Goal: Complete application form: Complete application form

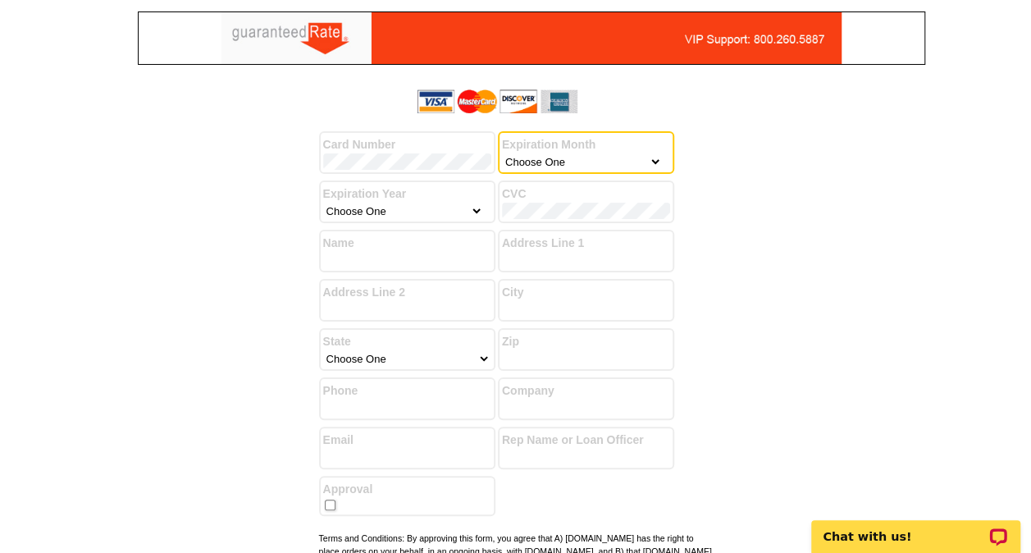
click at [553, 164] on select "Choose One January February March April May June July August September October …" at bounding box center [582, 161] width 160 height 16
select select "8"
click at [502, 153] on select "Choose One January February March April May June July August September October …" at bounding box center [582, 161] width 160 height 16
click at [479, 212] on select "Choose One 2025 2026 2027 2028 2029 2030 2031 2032 2033 2034 2035" at bounding box center [403, 211] width 160 height 16
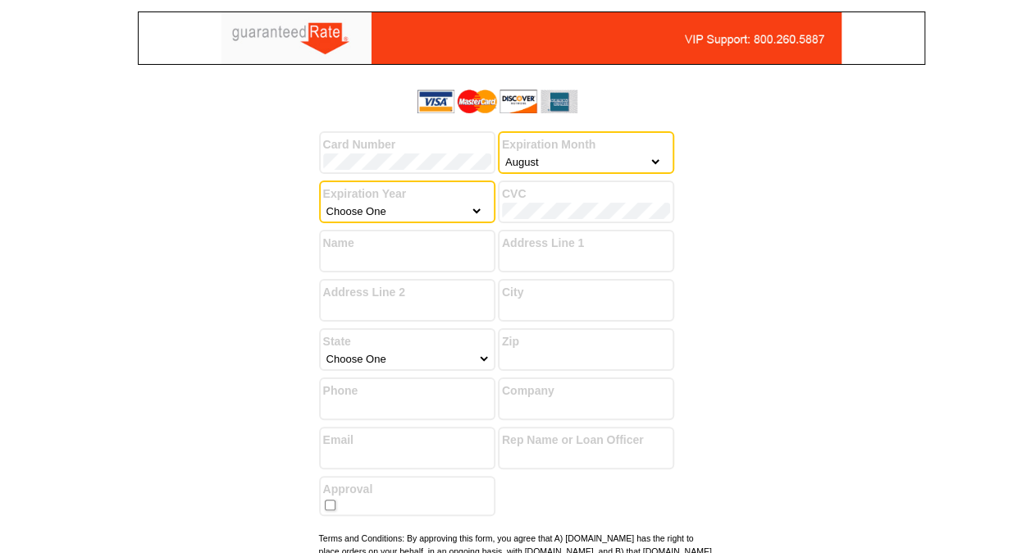
select select "2027"
click at [323, 203] on select "Choose One 2025 2026 2027 2028 2029 2030 2031 2032 2033 2034 2035" at bounding box center [403, 211] width 160 height 16
click at [540, 200] on label "CVC" at bounding box center [586, 193] width 168 height 17
click at [536, 202] on label "CVC" at bounding box center [586, 193] width 168 height 17
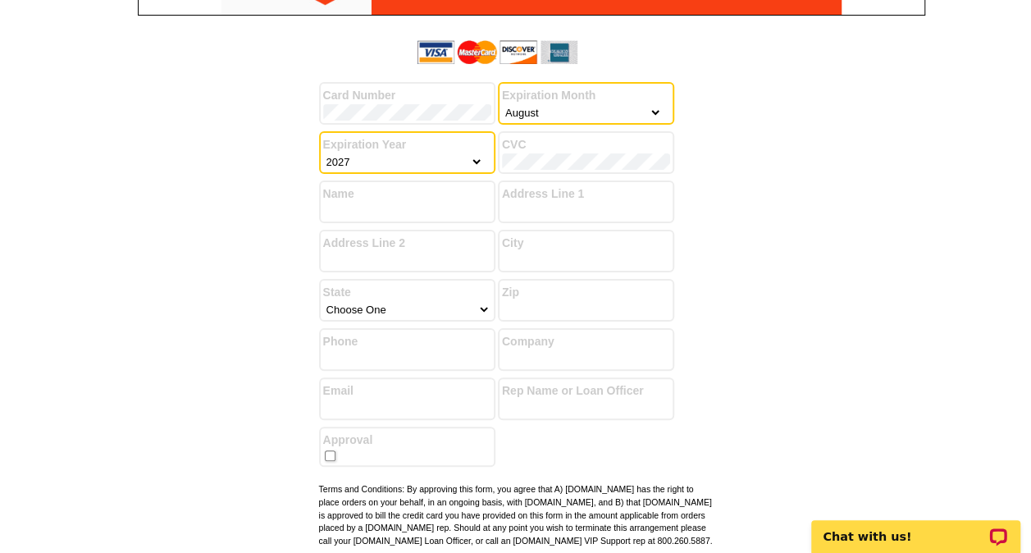
scroll to position [82, 0]
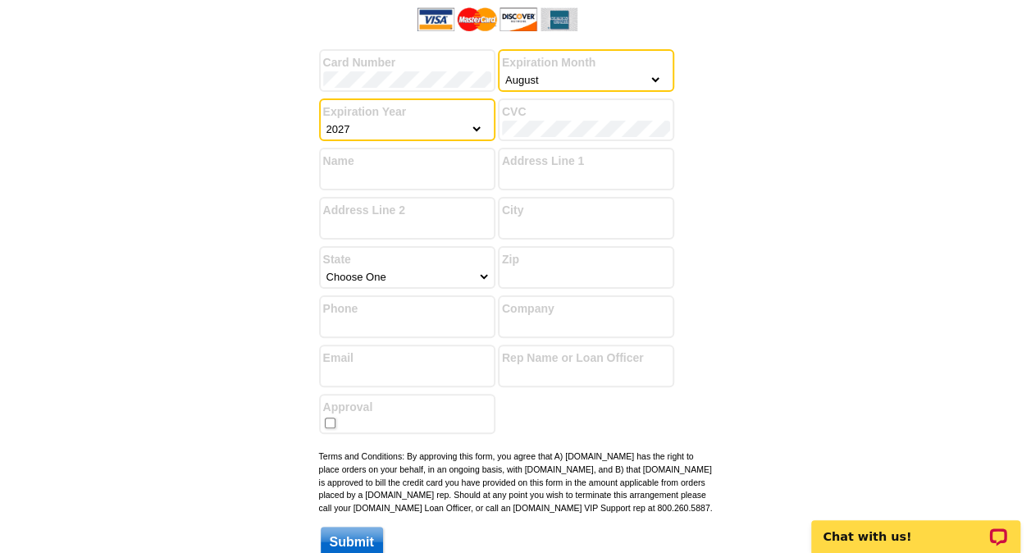
click at [403, 157] on label "Name" at bounding box center [407, 161] width 168 height 17
click at [405, 172] on input "Name" at bounding box center [407, 178] width 168 height 16
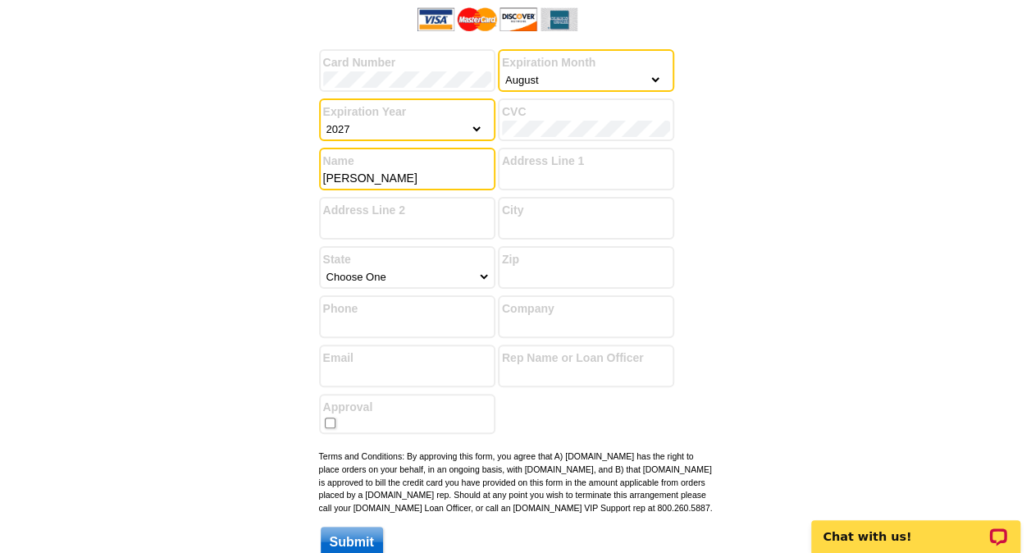
type input "[PERSON_NAME]"
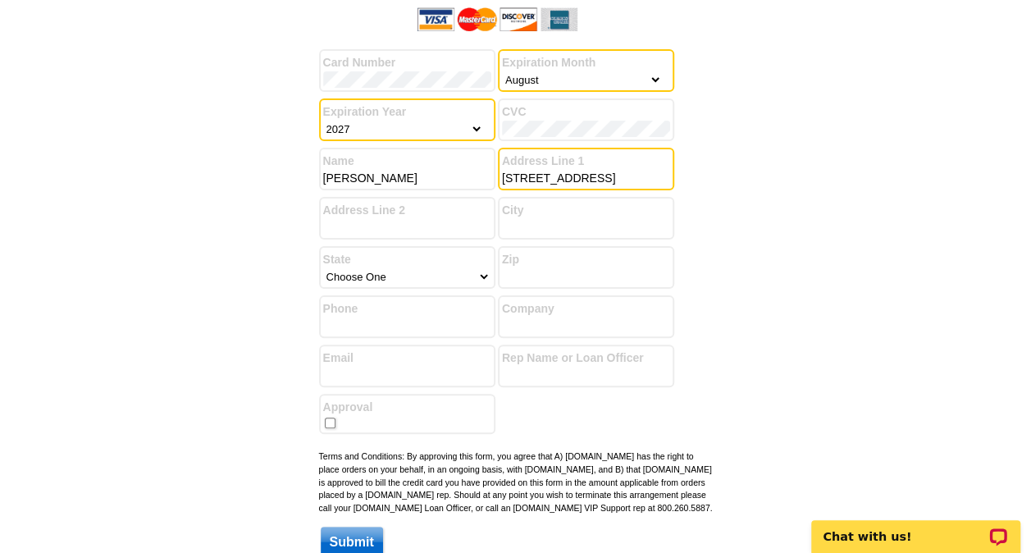
type input "[STREET_ADDRESS]"
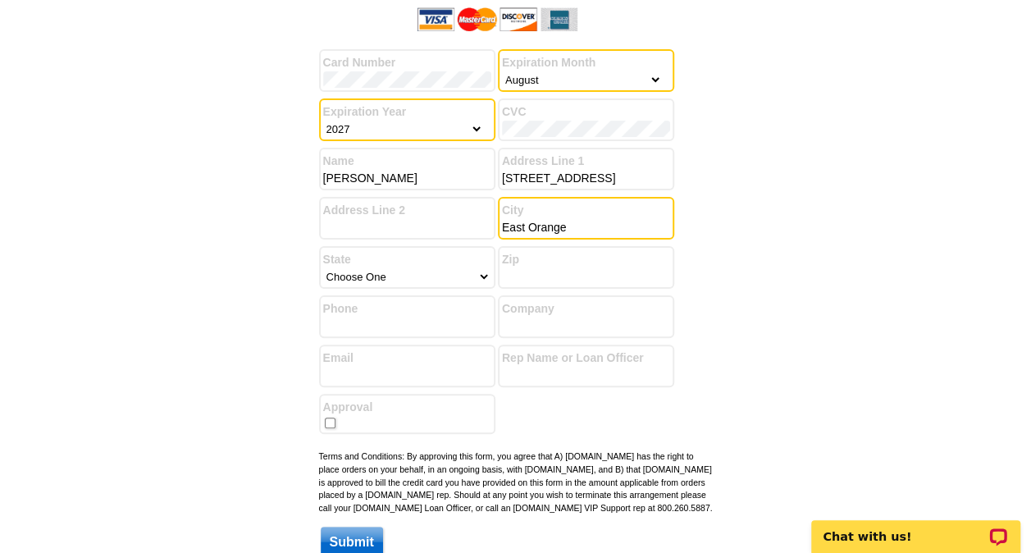
type input "East Orange"
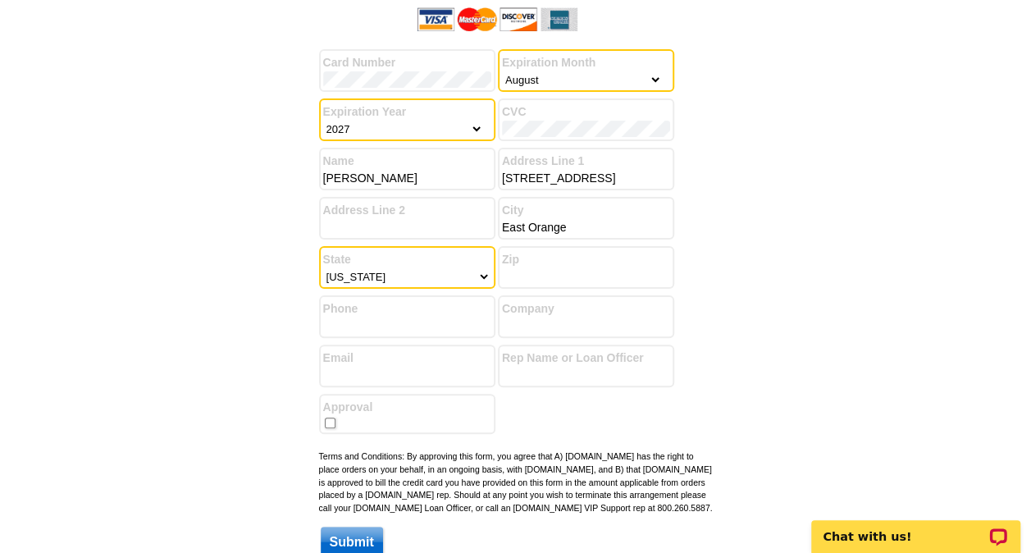
select select "31"
type input "07017"
click at [423, 317] on input "Phone" at bounding box center [407, 325] width 168 height 16
type input "[PHONE_NUMBER]"
click at [548, 327] on input "Company" at bounding box center [586, 325] width 168 height 16
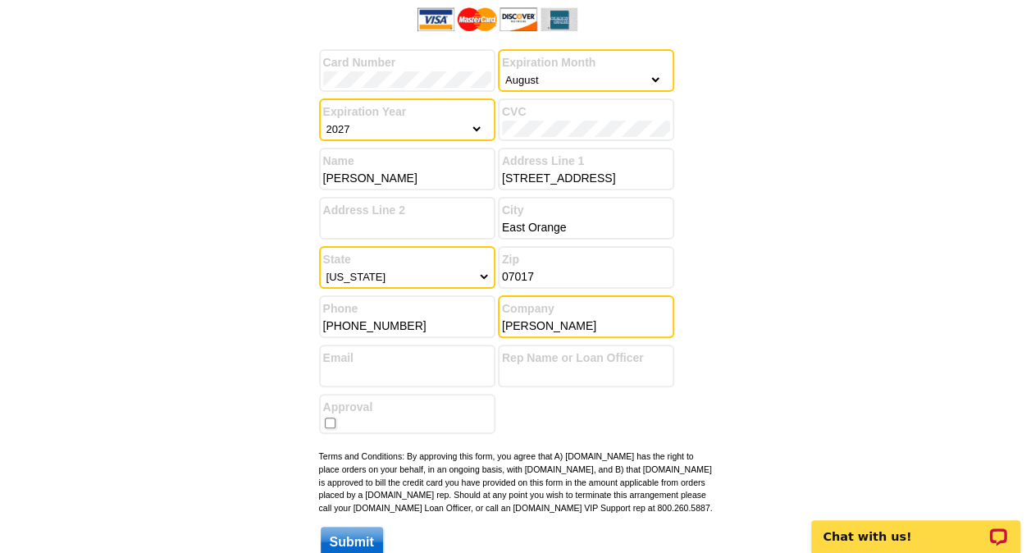
type input "[PERSON_NAME]"
click at [431, 356] on label "Email" at bounding box center [407, 357] width 168 height 17
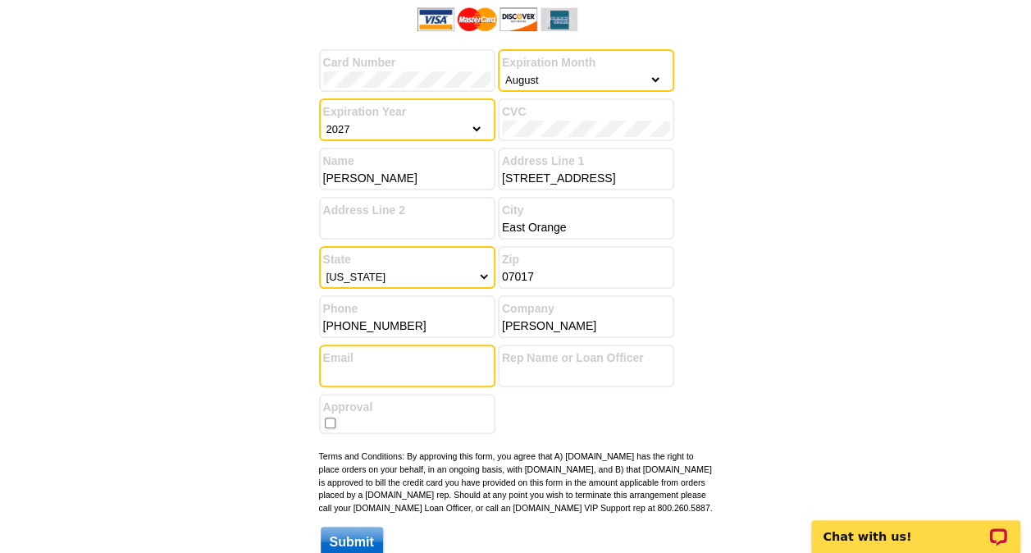
click at [418, 375] on input "Email" at bounding box center [407, 375] width 168 height 16
type input "[EMAIL_ADDRESS][DOMAIN_NAME]"
click at [561, 374] on input "Rep Name or Loan Officer" at bounding box center [586, 375] width 168 height 16
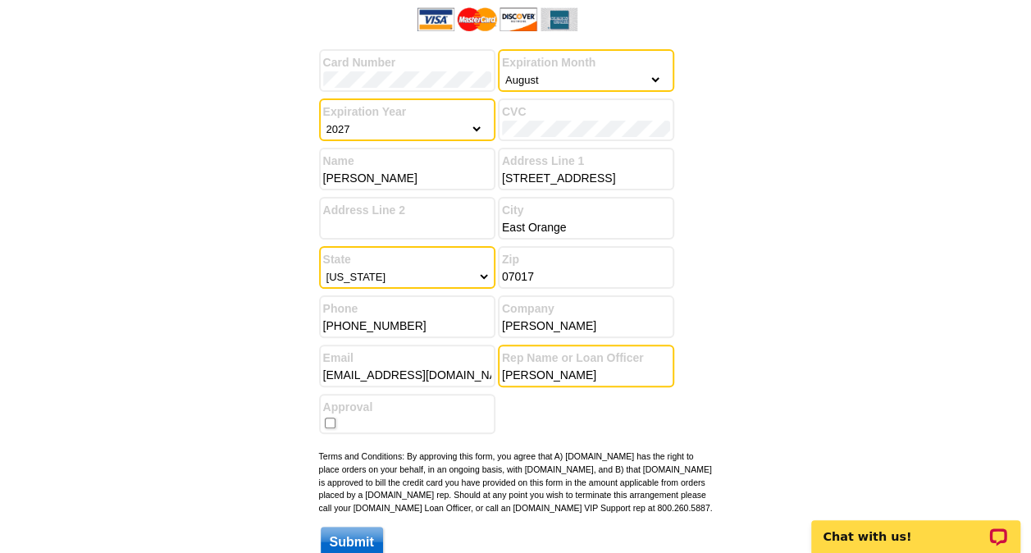
type input "[PERSON_NAME]"
click at [335, 422] on input "checkbox" at bounding box center [330, 422] width 11 height 11
checkbox input "true"
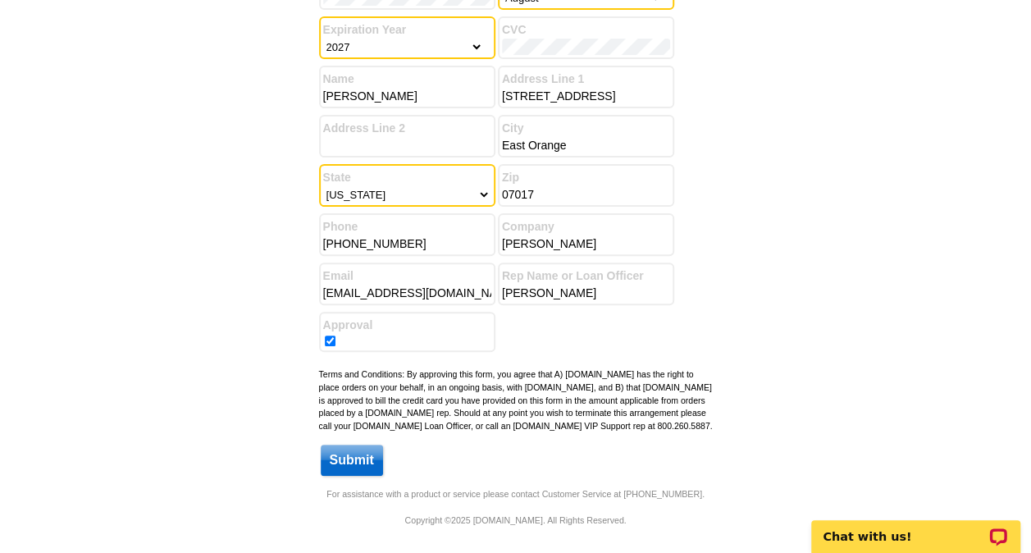
scroll to position [176, 0]
click at [355, 454] on input "Submit" at bounding box center [352, 459] width 62 height 31
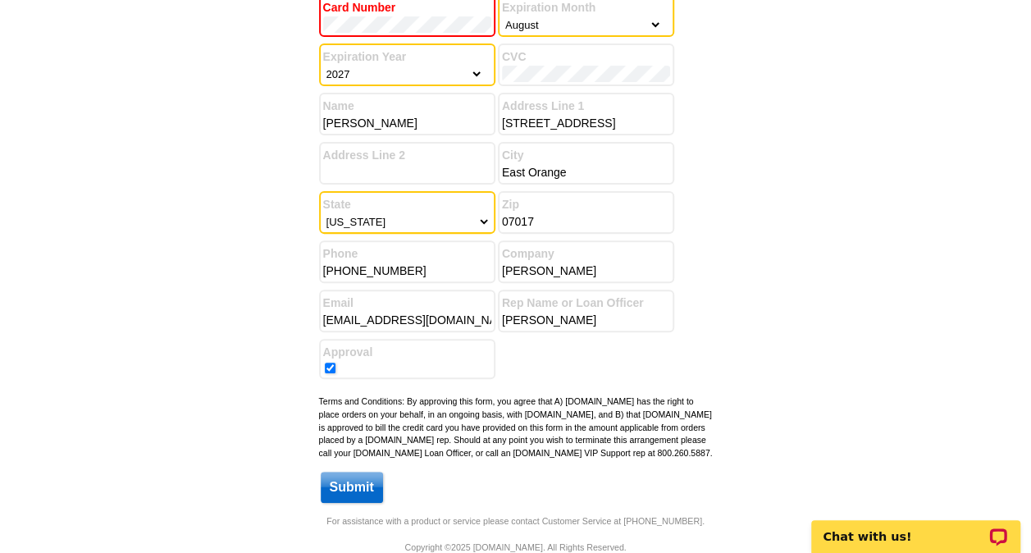
scroll to position [192, 0]
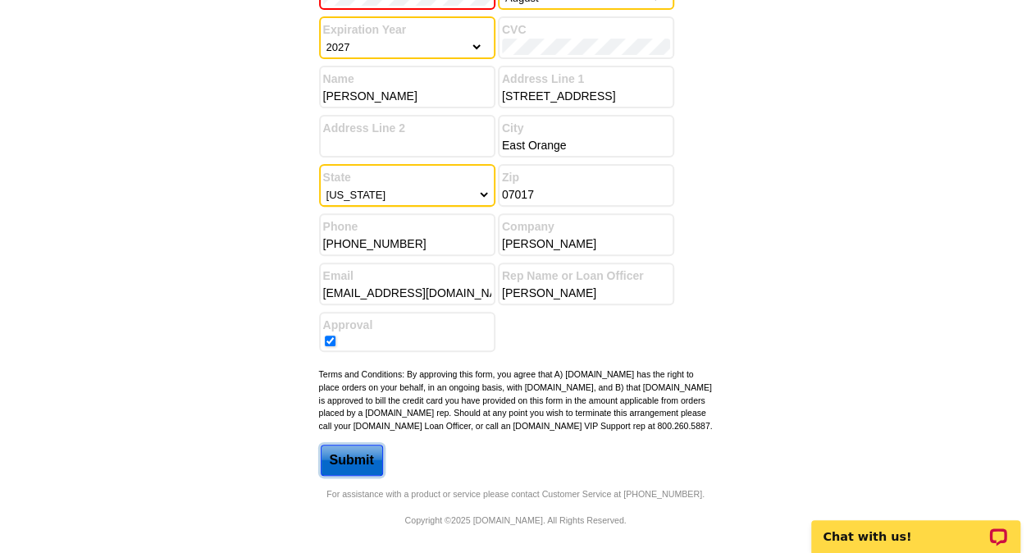
click at [360, 456] on input "Submit" at bounding box center [352, 459] width 62 height 31
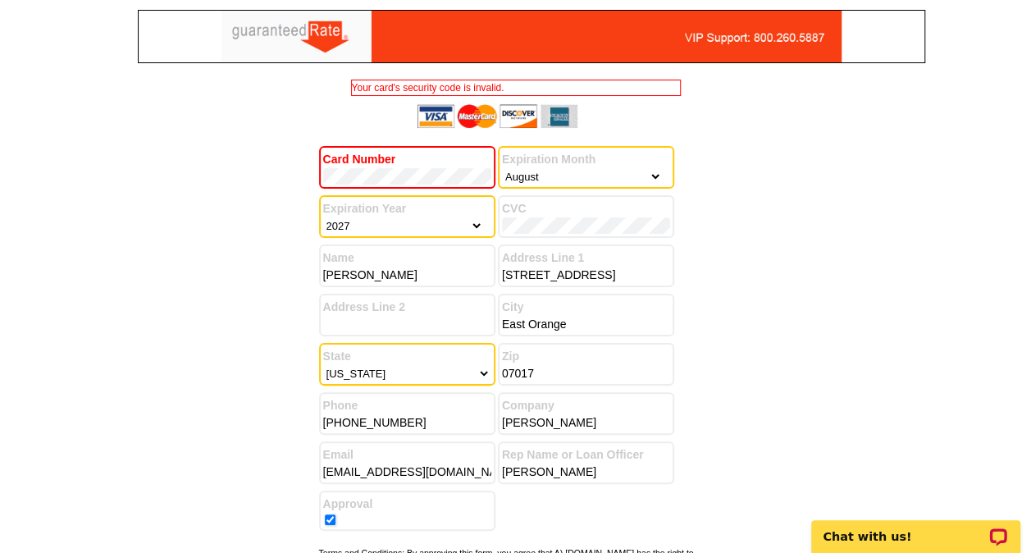
scroll to position [0, 0]
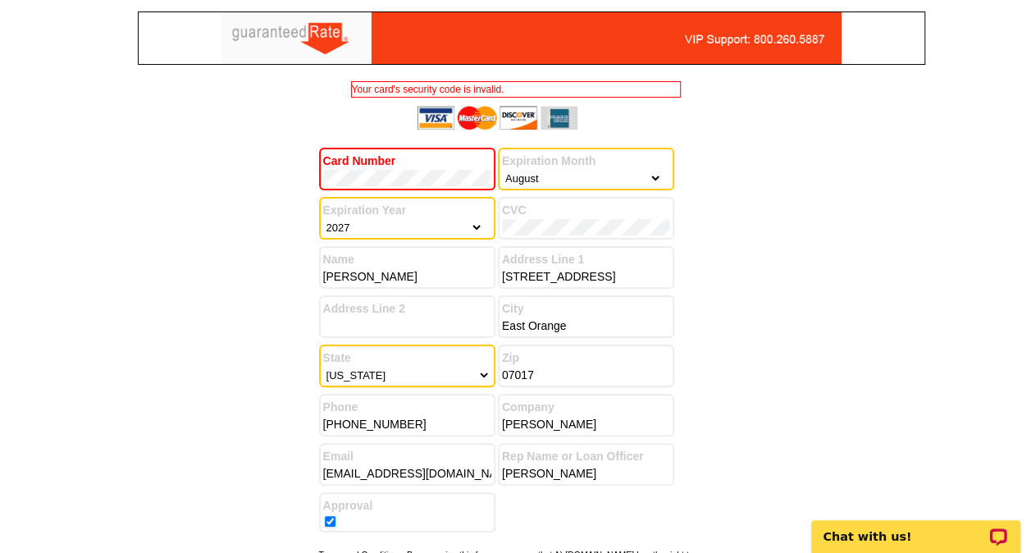
click at [362, 232] on select "Choose One 2025 2026 2027 2028 2029 2030 2031 2032 2033 2034 2035" at bounding box center [403, 227] width 160 height 16
click at [362, 229] on select "Choose One 2025 2026 2027 2028 2029 2030 2031 2032 2033 2034 2035" at bounding box center [403, 227] width 160 height 16
click at [362, 228] on select "Choose One 2025 2026 2027 2028 2029 2030 2031 2032 2033 2034 2035" at bounding box center [403, 227] width 160 height 16
select select "2026"
click at [323, 219] on select "Choose One 2025 2026 2027 2028 2029 2030 2031 2032 2033 2034 2035" at bounding box center [403, 227] width 160 height 16
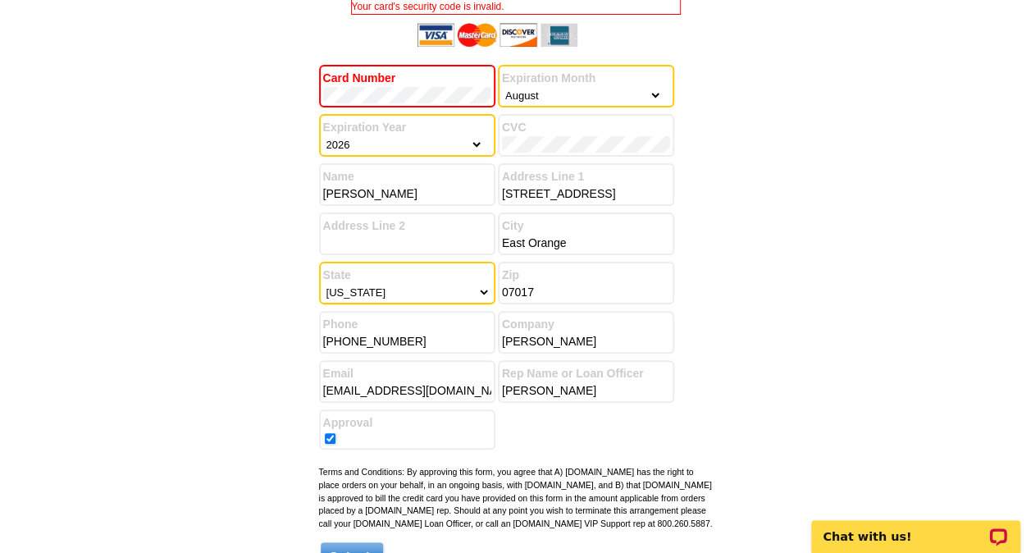
scroll to position [192, 0]
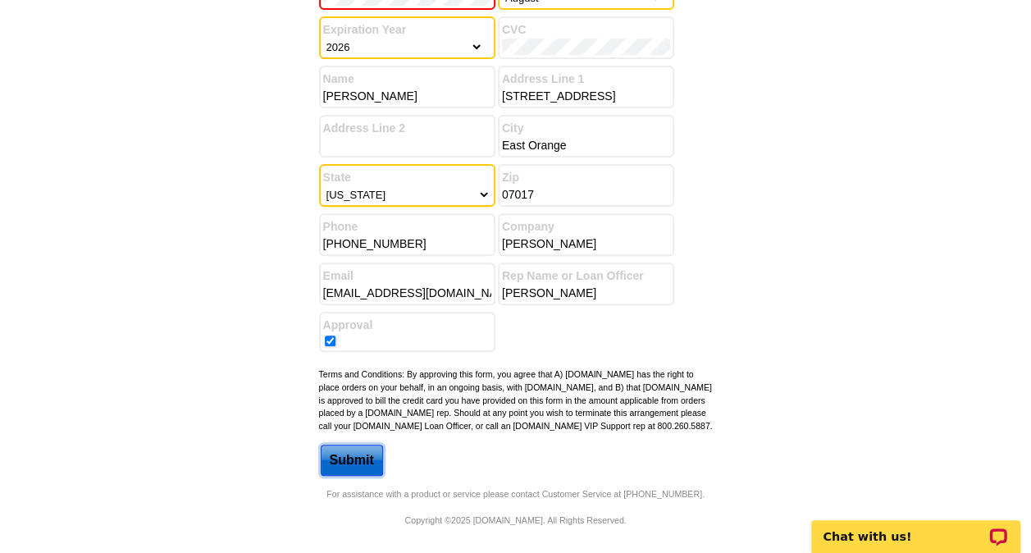
click at [342, 463] on input "Submit" at bounding box center [352, 459] width 62 height 31
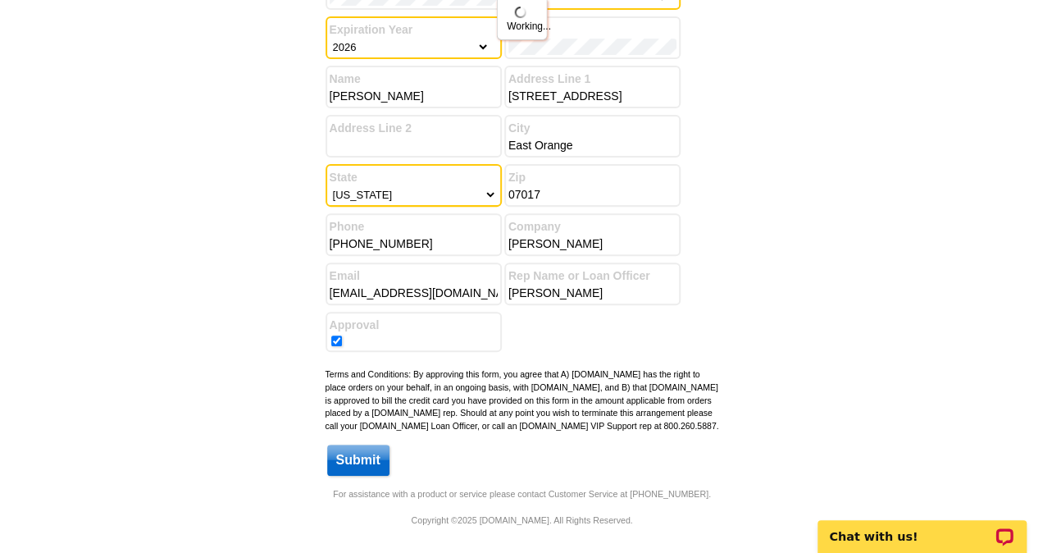
scroll to position [0, 0]
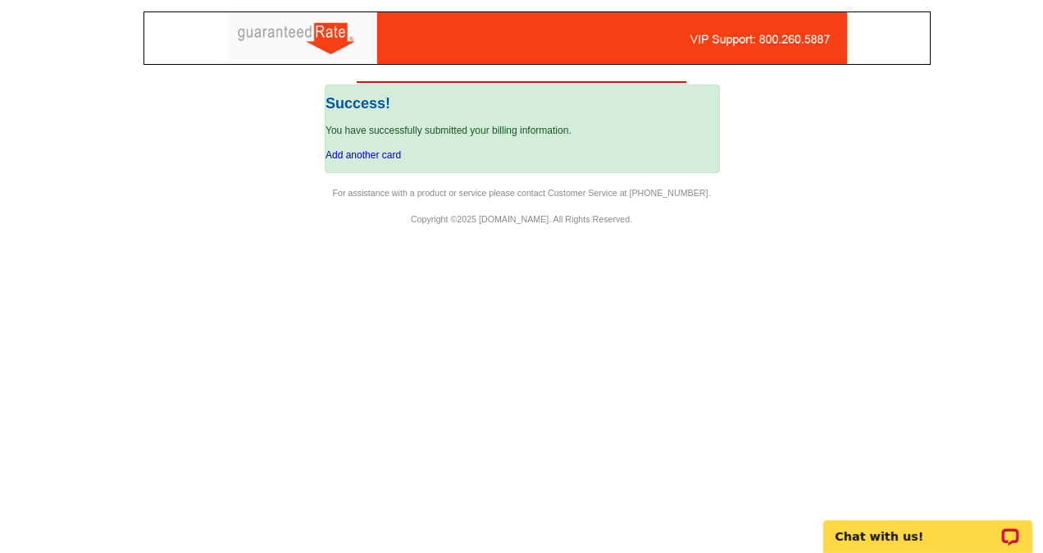
click at [413, 117] on div "Success! You have successfully submitted your billing information. Add another …" at bounding box center [522, 128] width 395 height 89
